Goal: Task Accomplishment & Management: Use online tool/utility

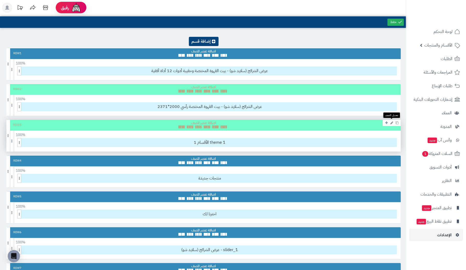
click at [392, 123] on icon at bounding box center [391, 122] width 3 height 3
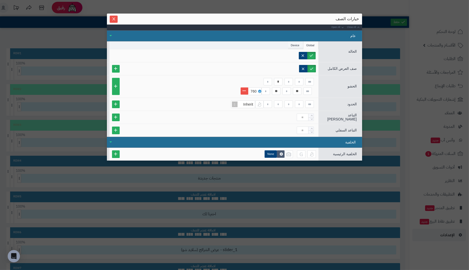
click at [297, 45] on li "Device" at bounding box center [296, 45] width 16 height 8
click at [289, 54] on label "Tablet" at bounding box center [283, 55] width 21 height 7
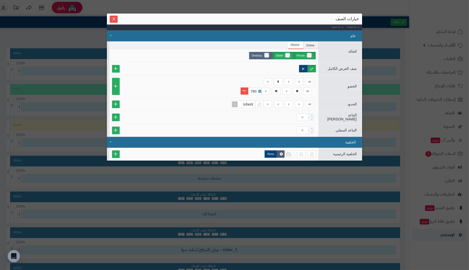
click at [268, 53] on label "Desktop" at bounding box center [261, 55] width 24 height 7
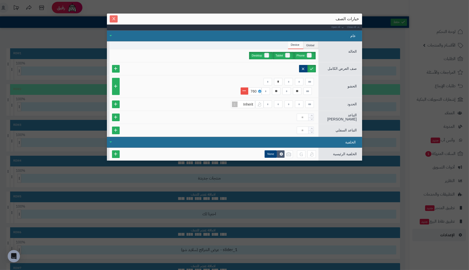
click at [114, 19] on icon "Close" at bounding box center [113, 18] width 3 height 3
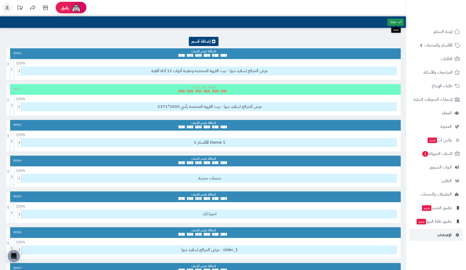
click at [400, 22] on icon at bounding box center [399, 22] width 5 height 5
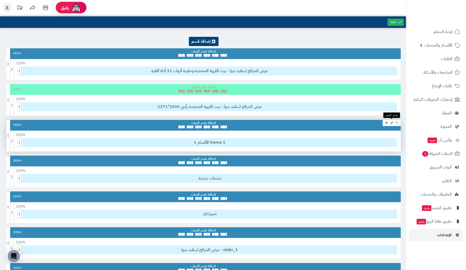
click at [392, 122] on icon at bounding box center [391, 122] width 3 height 3
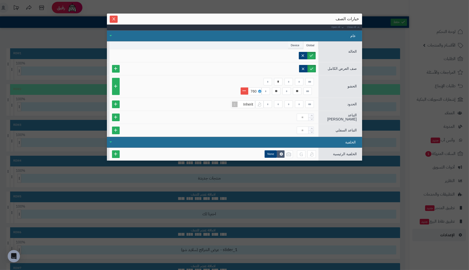
click at [294, 43] on li "Device" at bounding box center [296, 45] width 16 height 8
click at [261, 90] on icon at bounding box center [260, 91] width 2 height 2
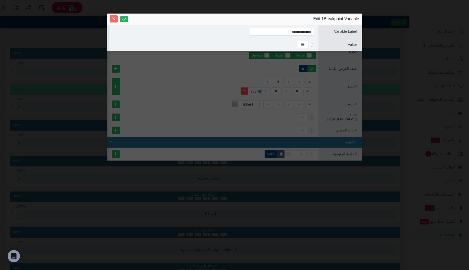
click at [114, 18] on icon "Close" at bounding box center [113, 18] width 3 height 3
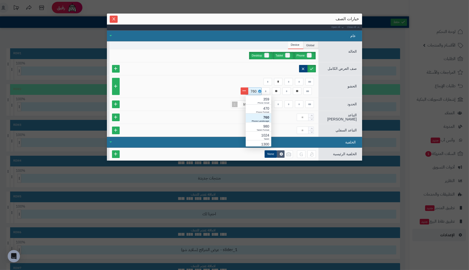
click at [253, 90] on div "760" at bounding box center [254, 91] width 11 height 7
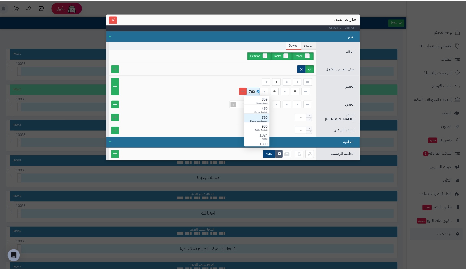
scroll to position [51, 0]
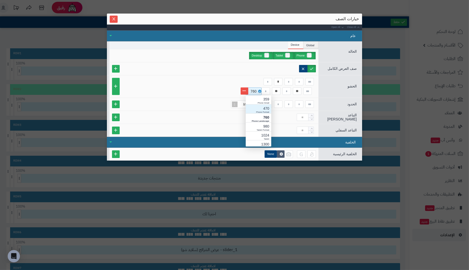
click at [257, 109] on div "470" at bounding box center [258, 108] width 21 height 5
click at [288, 89] on input at bounding box center [287, 90] width 8 height 7
click at [115, 19] on icon "Close" at bounding box center [114, 19] width 4 height 4
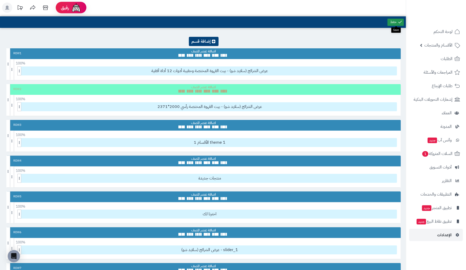
click at [395, 20] on link at bounding box center [395, 22] width 16 height 7
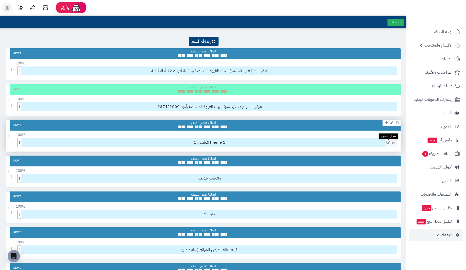
click at [387, 141] on icon at bounding box center [387, 143] width 3 height 4
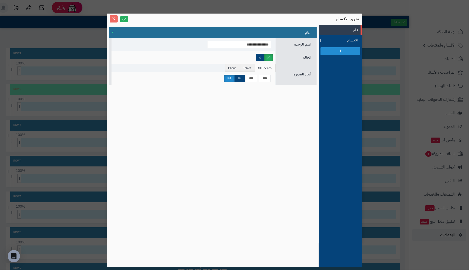
click at [114, 18] on icon "Close" at bounding box center [114, 19] width 4 height 4
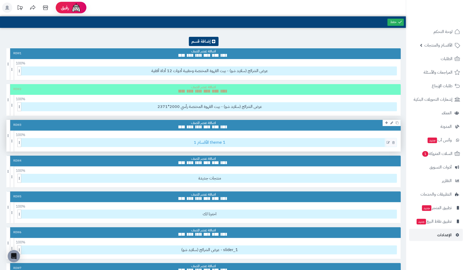
click at [254, 141] on span "1 الأقسام theme 1" at bounding box center [210, 142] width 374 height 8
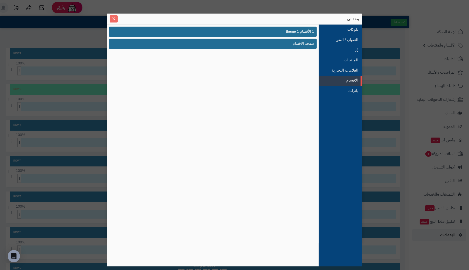
click at [112, 17] on icon "Close" at bounding box center [113, 18] width 3 height 3
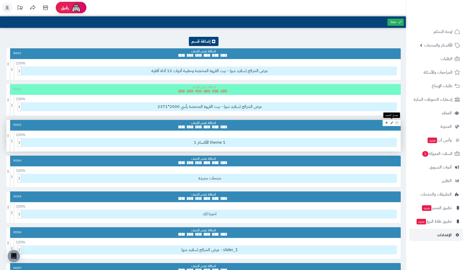
click at [391, 122] on icon at bounding box center [391, 122] width 3 height 3
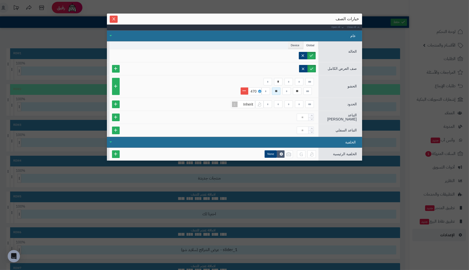
drag, startPoint x: 280, startPoint y: 91, endPoint x: 271, endPoint y: 88, distance: 9.5
click at [271, 88] on div "** **" at bounding box center [288, 90] width 52 height 7
type input "*"
drag, startPoint x: 301, startPoint y: 90, endPoint x: 278, endPoint y: 88, distance: 23.3
click at [278, 88] on div "** *" at bounding box center [288, 90] width 52 height 7
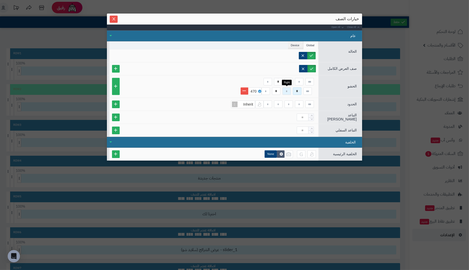
type input "*"
click at [287, 90] on input at bounding box center [287, 90] width 8 height 7
click at [112, 17] on icon "Close" at bounding box center [114, 19] width 4 height 4
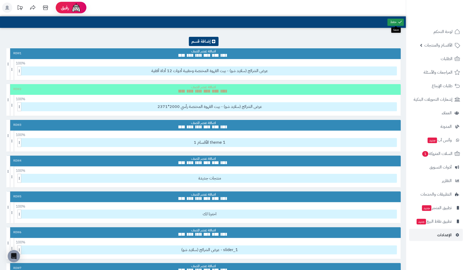
click at [394, 22] on link at bounding box center [395, 22] width 16 height 7
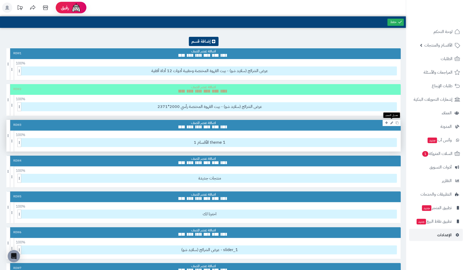
click at [391, 121] on icon at bounding box center [391, 122] width 3 height 3
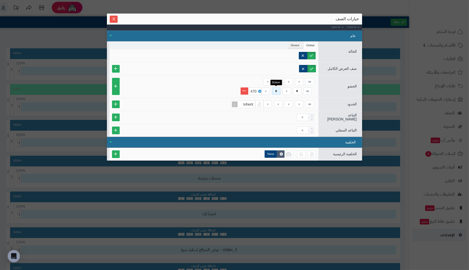
drag, startPoint x: 279, startPoint y: 89, endPoint x: 225, endPoint y: 82, distance: 54.3
click at [225, 83] on div "* * * 470" at bounding box center [214, 86] width 204 height 17
type input "**"
drag, startPoint x: 300, startPoint y: 90, endPoint x: 283, endPoint y: 89, distance: 16.7
click at [283, 89] on div "* **" at bounding box center [288, 90] width 52 height 7
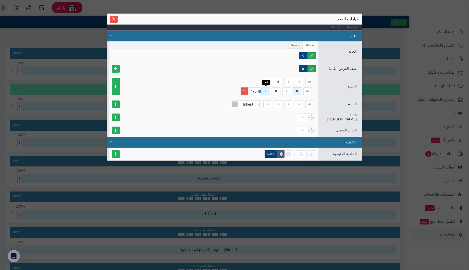
type input "**"
drag, startPoint x: 268, startPoint y: 91, endPoint x: 223, endPoint y: 83, distance: 45.8
click at [223, 83] on div "* ** ** 470" at bounding box center [214, 86] width 204 height 17
type input "**"
drag, startPoint x: 290, startPoint y: 89, endPoint x: 253, endPoint y: 84, distance: 37.5
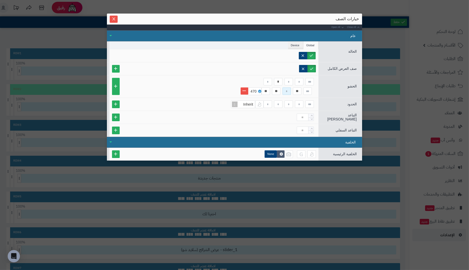
click at [253, 84] on div "* ** ** ** 470" at bounding box center [214, 86] width 204 height 17
type input "**"
click at [280, 80] on input "*" at bounding box center [278, 81] width 8 height 7
click at [112, 18] on icon "Close" at bounding box center [114, 19] width 4 height 4
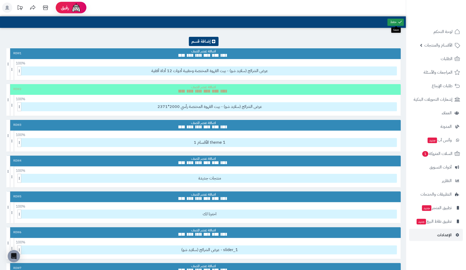
click at [395, 20] on link at bounding box center [395, 22] width 16 height 7
click at [392, 22] on link at bounding box center [395, 22] width 16 height 7
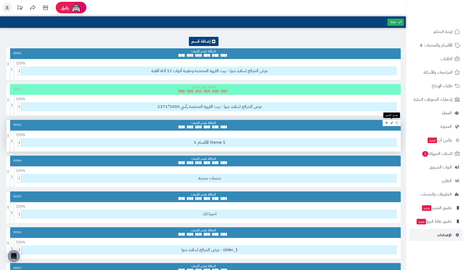
click at [391, 122] on icon at bounding box center [391, 122] width 3 height 3
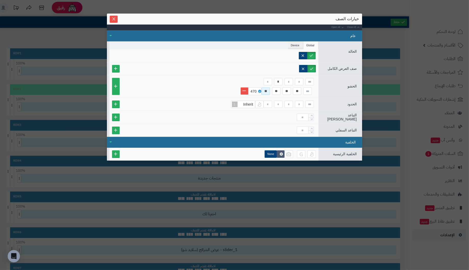
drag, startPoint x: 269, startPoint y: 90, endPoint x: 232, endPoint y: 85, distance: 37.3
click at [235, 86] on div "* ** ** ** ** 470" at bounding box center [214, 86] width 204 height 17
type input "*"
drag, startPoint x: 290, startPoint y: 90, endPoint x: 260, endPoint y: 87, distance: 30.3
click at [260, 87] on div "** ** ** * 470" at bounding box center [280, 91] width 68 height 8
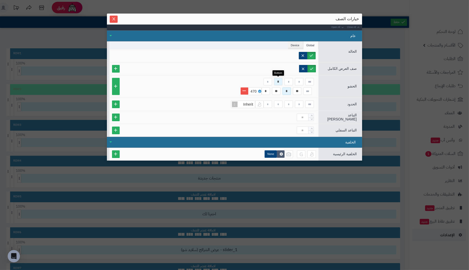
type input "*"
click at [279, 80] on input "*" at bounding box center [278, 81] width 8 height 7
click at [294, 44] on li "Device" at bounding box center [296, 45] width 16 height 8
click at [311, 44] on li "Global" at bounding box center [311, 45] width 15 height 8
drag, startPoint x: 268, startPoint y: 90, endPoint x: 225, endPoint y: 90, distance: 43.7
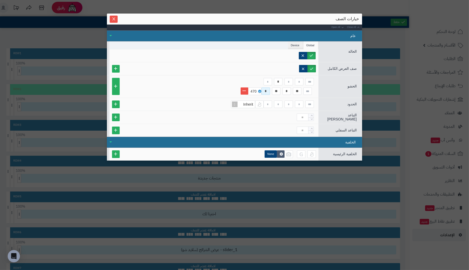
click at [203, 90] on li "** * ** * 470" at bounding box center [214, 91] width 204 height 8
drag, startPoint x: 290, startPoint y: 90, endPoint x: 252, endPoint y: 90, distance: 37.8
click at [252, 90] on div "** * ** 470" at bounding box center [280, 91] width 68 height 8
drag, startPoint x: 280, startPoint y: 81, endPoint x: 256, endPoint y: 79, distance: 24.3
click at [256, 79] on div "*" at bounding box center [214, 81] width 204 height 7
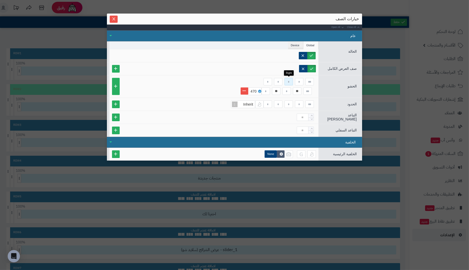
click at [290, 79] on input at bounding box center [289, 81] width 8 height 7
click at [266, 101] on input at bounding box center [268, 103] width 8 height 7
click at [114, 20] on icon "Close" at bounding box center [114, 19] width 4 height 4
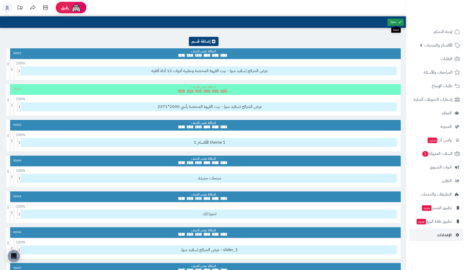
click at [391, 22] on link at bounding box center [395, 22] width 16 height 7
click at [398, 21] on icon at bounding box center [399, 22] width 5 height 5
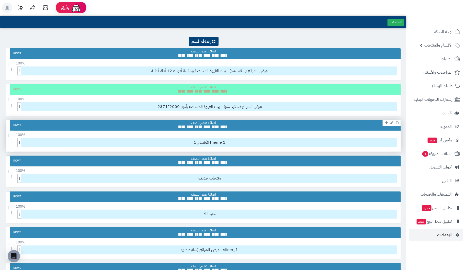
click at [341, 124] on div "Row 3" at bounding box center [203, 125] width 394 height 11
click at [391, 122] on icon at bounding box center [391, 122] width 3 height 3
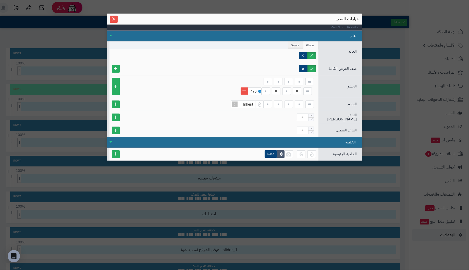
click at [351, 50] on span "الحالة" at bounding box center [353, 51] width 8 height 4
click at [349, 66] on span "صف العرض الكامل" at bounding box center [342, 68] width 29 height 4
click at [353, 85] on span "الحشو" at bounding box center [352, 86] width 9 height 4
click at [351, 102] on span "الحدود" at bounding box center [352, 104] width 9 height 4
click at [351, 111] on div "التباعد [PERSON_NAME]" at bounding box center [234, 117] width 255 height 13
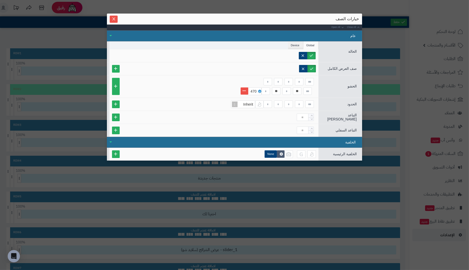
click at [354, 117] on span "التباعد [PERSON_NAME]" at bounding box center [342, 117] width 29 height 8
click at [350, 130] on span "التباعد السفلي" at bounding box center [346, 130] width 21 height 4
click at [346, 152] on span "الخلفية الرئيسية" at bounding box center [345, 154] width 24 height 4
click at [110, 18] on span "Close" at bounding box center [114, 19] width 8 height 4
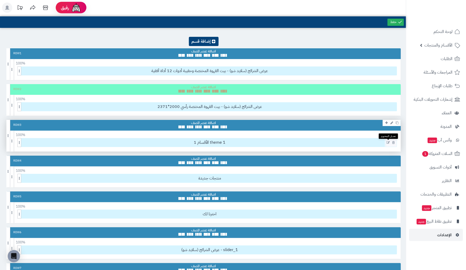
click at [389, 142] on icon at bounding box center [387, 143] width 3 height 4
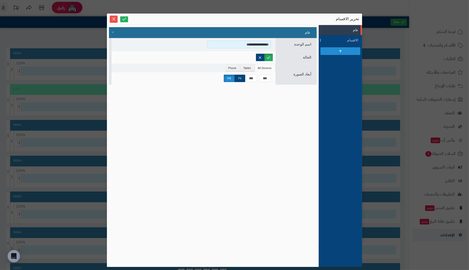
drag, startPoint x: 228, startPoint y: 44, endPoint x: 307, endPoint y: 50, distance: 79.5
click at [307, 50] on div "**********" at bounding box center [213, 61] width 208 height 46
click at [250, 68] on li "Tablet" at bounding box center [248, 68] width 14 height 8
click at [234, 68] on li "Phone" at bounding box center [233, 68] width 15 height 8
click at [228, 76] on label "Fill" at bounding box center [229, 78] width 11 height 7
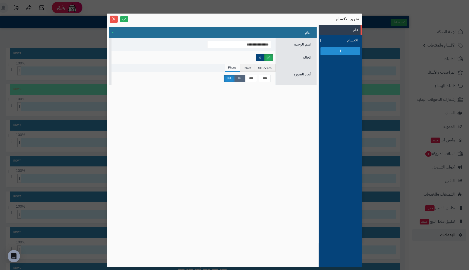
click at [238, 78] on label "Fit" at bounding box center [240, 78] width 11 height 7
click at [233, 77] on label "Fill" at bounding box center [229, 78] width 11 height 7
click at [251, 68] on li "Tablet" at bounding box center [248, 68] width 14 height 8
click at [268, 67] on li "All Devices" at bounding box center [265, 68] width 21 height 8
drag, startPoint x: 234, startPoint y: 44, endPoint x: 331, endPoint y: 41, distance: 96.6
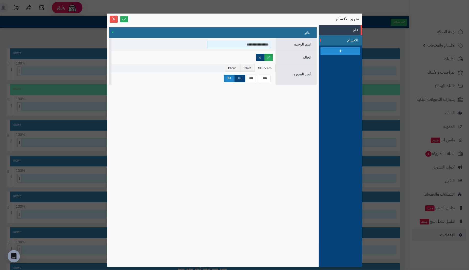
click at [331, 41] on div "**********" at bounding box center [234, 146] width 255 height 242
type input "**********"
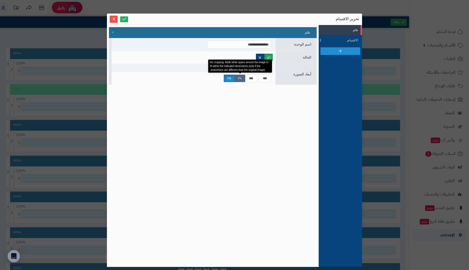
click at [240, 78] on label "Fit" at bounding box center [240, 78] width 11 height 7
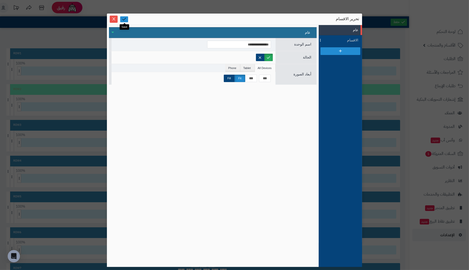
click at [126, 20] on icon at bounding box center [124, 19] width 5 height 5
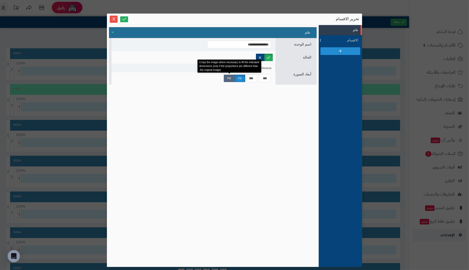
click at [228, 77] on label "Fill" at bounding box center [229, 78] width 11 height 7
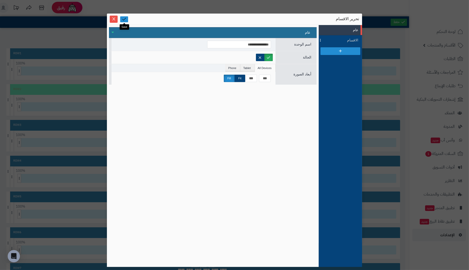
click at [124, 20] on icon at bounding box center [124, 19] width 5 height 5
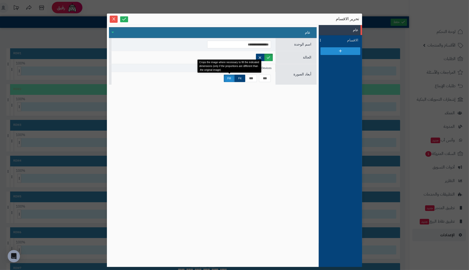
click at [229, 77] on label "Fill" at bounding box center [229, 78] width 11 height 7
click at [229, 76] on label "Fill" at bounding box center [229, 78] width 11 height 7
click at [231, 78] on label "Fill" at bounding box center [229, 78] width 11 height 7
click at [249, 76] on input "***" at bounding box center [251, 78] width 12 height 7
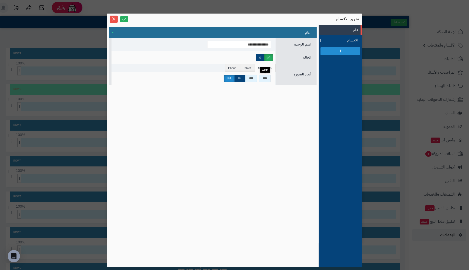
drag, startPoint x: 248, startPoint y: 77, endPoint x: 269, endPoint y: 77, distance: 20.7
click at [269, 77] on div "*** *** Fit Fill" at bounding box center [193, 78] width 159 height 7
type input "***"
drag, startPoint x: 262, startPoint y: 76, endPoint x: 304, endPoint y: 76, distance: 41.9
click at [304, 76] on div "أبعاد الصورة All Devices Tablet Phone *** *** Fit Fill" at bounding box center [213, 74] width 208 height 21
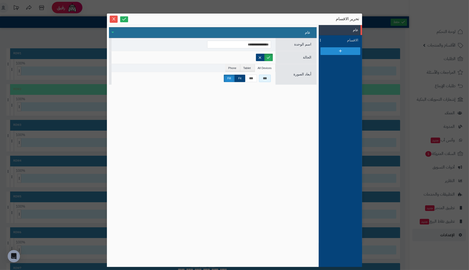
type input "***"
click at [177, 67] on ul "All Devices Tablet Phone" at bounding box center [194, 68] width 164 height 8
click at [252, 67] on li "Tablet" at bounding box center [248, 68] width 14 height 8
click at [237, 67] on li "Phone" at bounding box center [233, 68] width 15 height 8
drag, startPoint x: 246, startPoint y: 75, endPoint x: 290, endPoint y: 75, distance: 44.4
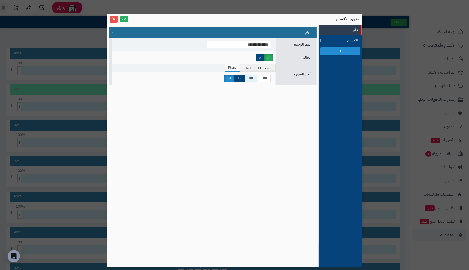
click at [290, 75] on div "أبعاد الصورة All Devices Tablet Phone *** *** Fit Fill" at bounding box center [213, 74] width 208 height 21
type input "***"
click at [266, 75] on input "***" at bounding box center [265, 78] width 12 height 7
type input "***"
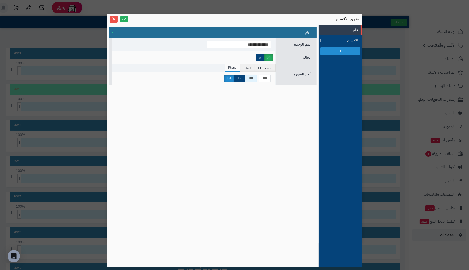
click at [251, 77] on input "***" at bounding box center [251, 78] width 12 height 7
click at [230, 77] on label "Fill" at bounding box center [229, 78] width 11 height 7
click at [125, 18] on icon at bounding box center [124, 19] width 5 height 5
click at [124, 17] on icon at bounding box center [124, 19] width 5 height 5
click at [113, 17] on icon "Close" at bounding box center [114, 19] width 4 height 4
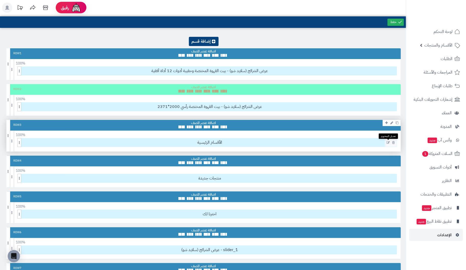
click at [387, 142] on icon at bounding box center [387, 143] width 3 height 4
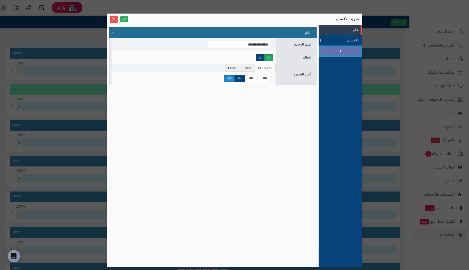
click at [340, 50] on icon at bounding box center [340, 51] width 5 height 5
click at [331, 49] on div "New Section" at bounding box center [341, 50] width 36 height 5
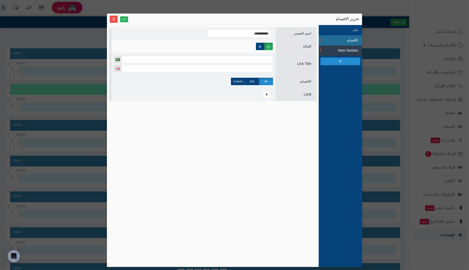
click at [335, 42] on div "الاقسام" at bounding box center [341, 40] width 36 height 5
drag, startPoint x: 332, startPoint y: 49, endPoint x: 312, endPoint y: 158, distance: 111.1
click at [312, 158] on div "**********" at bounding box center [213, 146] width 208 height 238
click at [328, 129] on ul "عام الاقسام New Section" at bounding box center [340, 146] width 43 height 242
click at [328, 50] on div "New Section" at bounding box center [341, 50] width 36 height 5
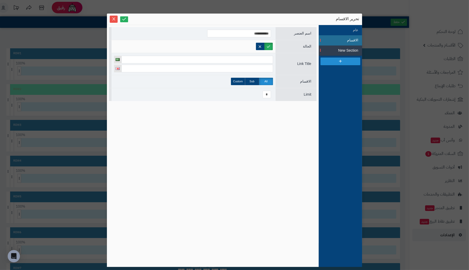
click at [338, 39] on span "الاقسام" at bounding box center [347, 40] width 23 height 5
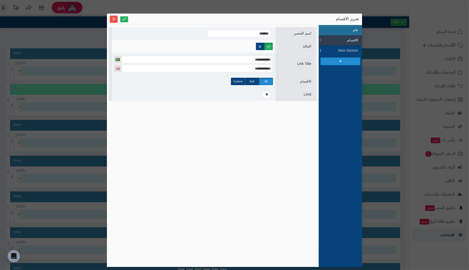
click at [345, 30] on li "عام" at bounding box center [340, 30] width 43 height 10
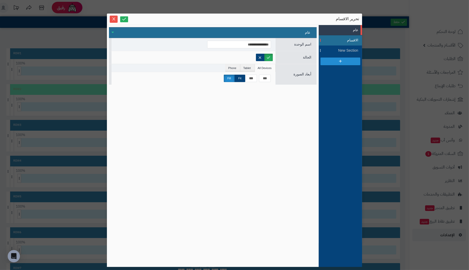
click at [340, 42] on span "الاقسام" at bounding box center [347, 40] width 23 height 5
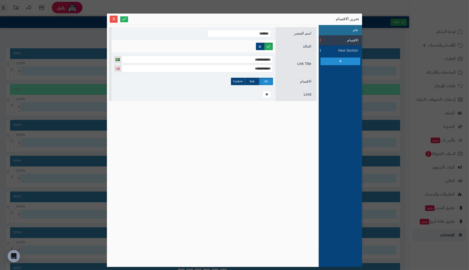
click at [347, 29] on li "عام" at bounding box center [340, 30] width 43 height 10
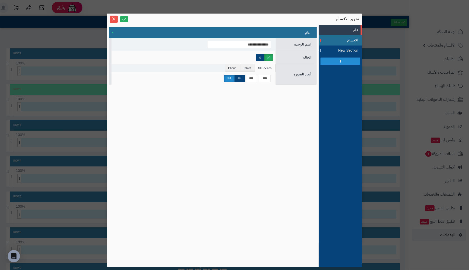
click at [341, 40] on span "الاقسام" at bounding box center [347, 40] width 23 height 5
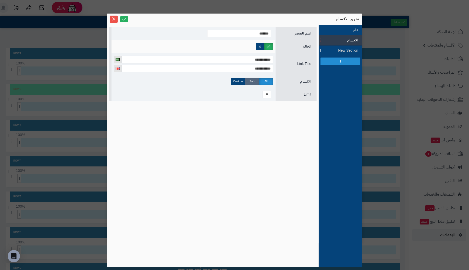
click at [255, 80] on label "Sub" at bounding box center [252, 81] width 14 height 7
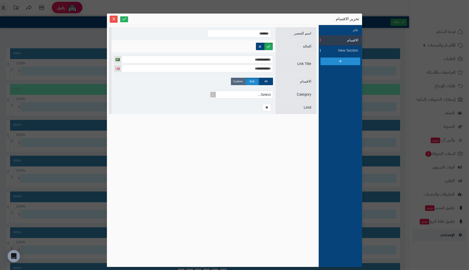
click at [240, 79] on label "Custom" at bounding box center [238, 81] width 14 height 7
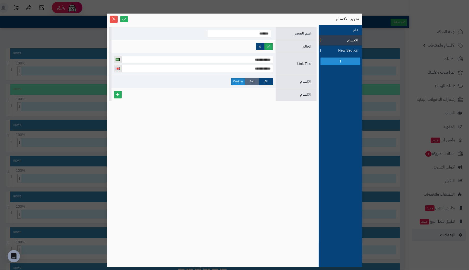
click at [250, 79] on label "Sub" at bounding box center [252, 81] width 14 height 7
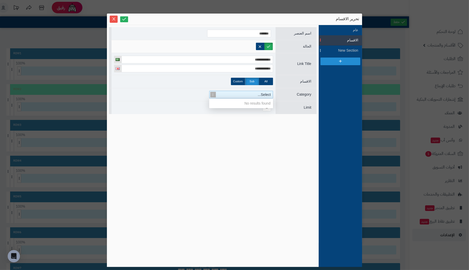
click at [236, 96] on div "Select..." at bounding box center [243, 94] width 59 height 7
click at [212, 80] on div "All Sub Custom" at bounding box center [194, 81] width 164 height 13
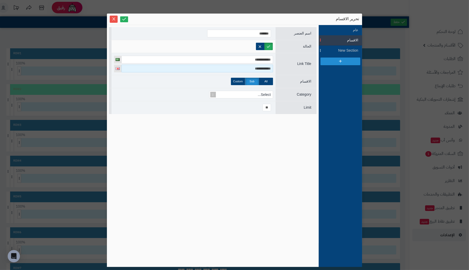
click at [133, 68] on input "**********" at bounding box center [198, 69] width 152 height 8
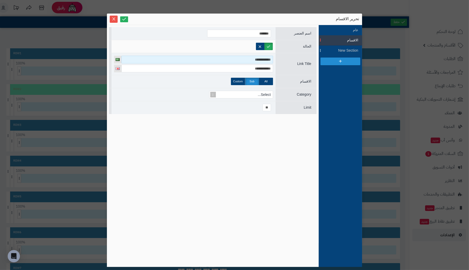
click at [136, 60] on input "**********" at bounding box center [198, 60] width 152 height 8
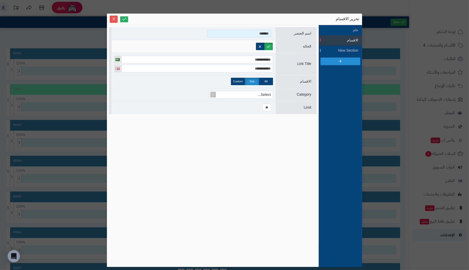
click at [254, 31] on input "*******" at bounding box center [239, 34] width 64 height 8
click at [114, 19] on icon "Close" at bounding box center [113, 18] width 3 height 3
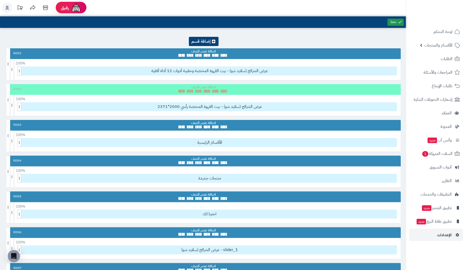
click at [396, 21] on link at bounding box center [395, 22] width 16 height 7
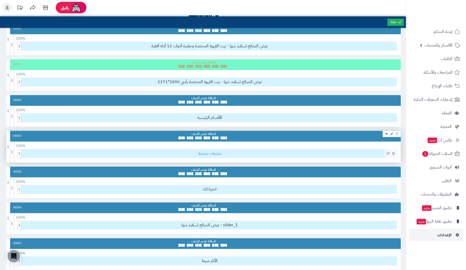
scroll to position [26, 0]
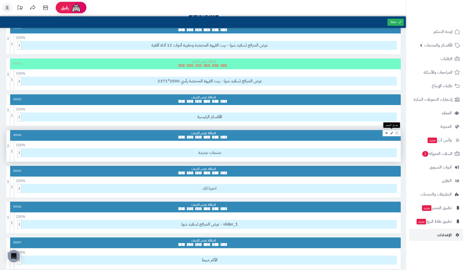
click at [392, 131] on icon at bounding box center [391, 132] width 3 height 3
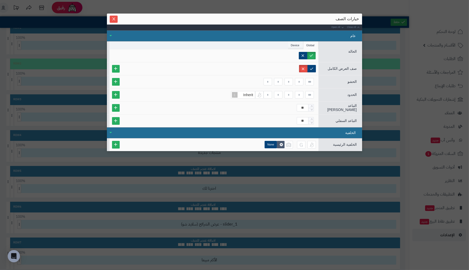
click at [292, 44] on li "Device" at bounding box center [296, 45] width 16 height 8
click at [312, 43] on li "Global" at bounding box center [311, 45] width 15 height 8
click at [112, 18] on icon "Close" at bounding box center [114, 19] width 4 height 4
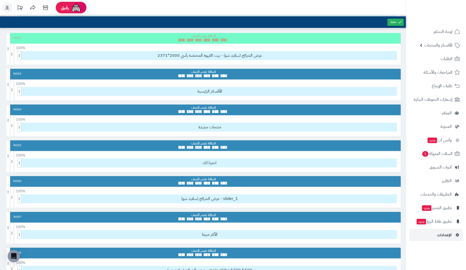
scroll to position [51, 0]
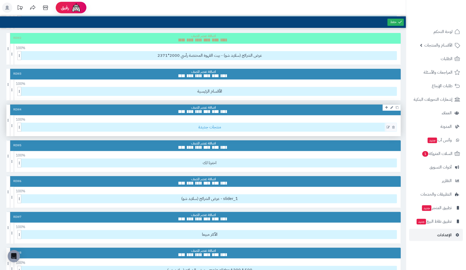
click at [352, 127] on span "منتجات جديدة" at bounding box center [210, 127] width 374 height 8
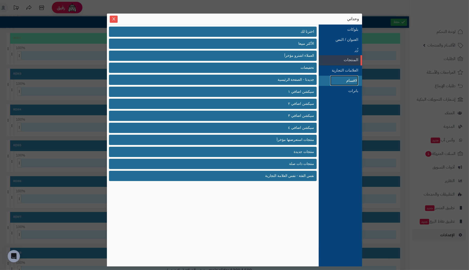
click at [347, 81] on link "الاقسام" at bounding box center [345, 80] width 28 height 10
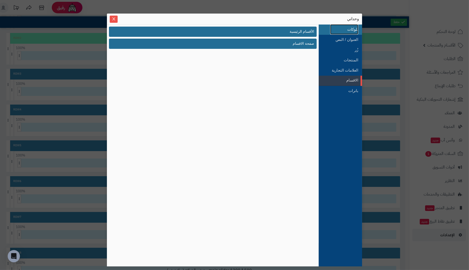
click at [354, 28] on link "بلوكات" at bounding box center [345, 29] width 28 height 10
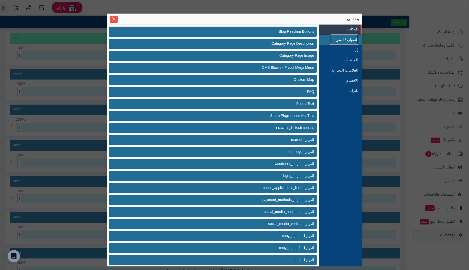
click at [349, 40] on link "العنوان / النص" at bounding box center [345, 39] width 28 height 10
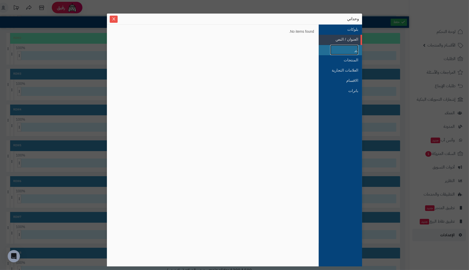
click at [351, 51] on link "زُر" at bounding box center [345, 50] width 28 height 10
click at [349, 62] on link "المنتجات" at bounding box center [345, 60] width 28 height 10
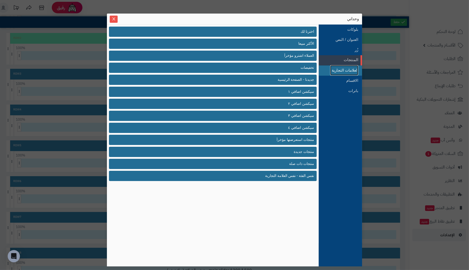
click at [341, 70] on link "العلامات التجارية" at bounding box center [345, 70] width 28 height 10
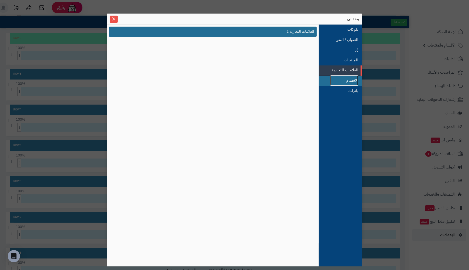
click at [350, 83] on link "الاقسام" at bounding box center [345, 80] width 28 height 10
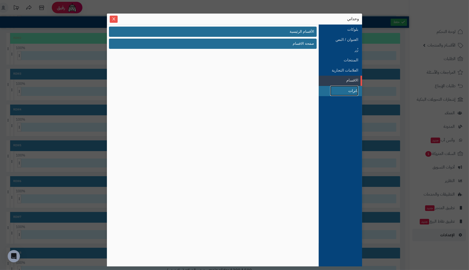
click at [352, 91] on link "بانرات" at bounding box center [345, 91] width 28 height 10
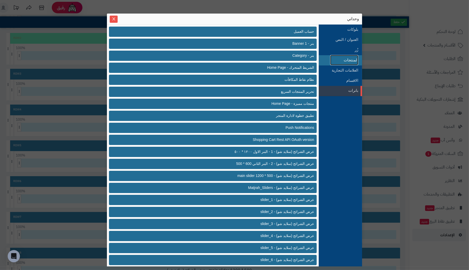
click at [354, 60] on link "المنتجات" at bounding box center [345, 60] width 28 height 10
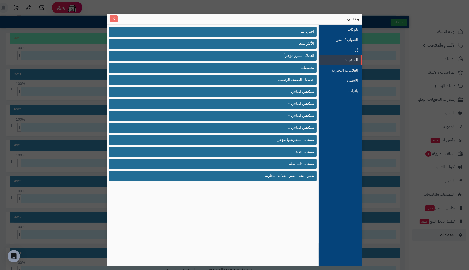
click at [115, 18] on icon "Close" at bounding box center [114, 19] width 4 height 4
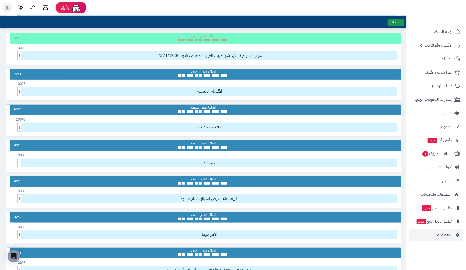
click at [389, 22] on link at bounding box center [395, 22] width 16 height 7
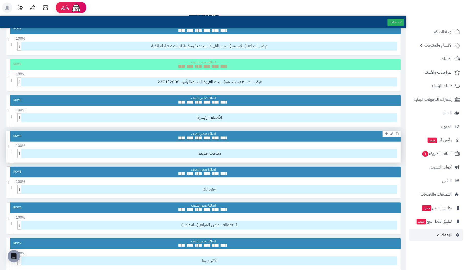
scroll to position [26, 0]
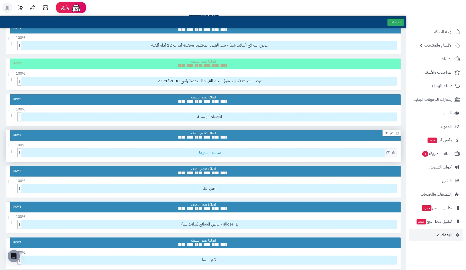
click at [328, 150] on span "منتجات جديدة" at bounding box center [210, 152] width 374 height 8
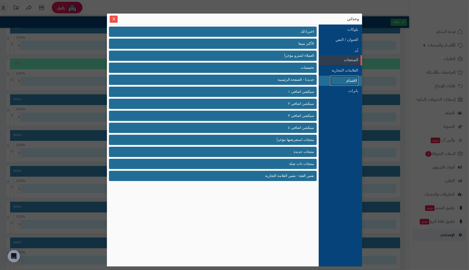
click at [351, 79] on link "الاقسام" at bounding box center [345, 80] width 28 height 10
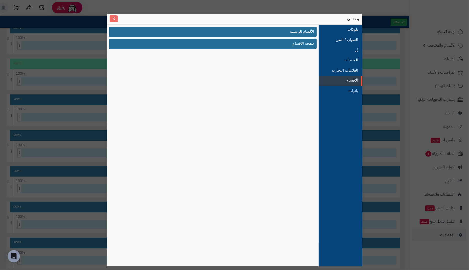
click at [112, 18] on icon "Close" at bounding box center [114, 19] width 4 height 4
